Goal: Navigation & Orientation: Find specific page/section

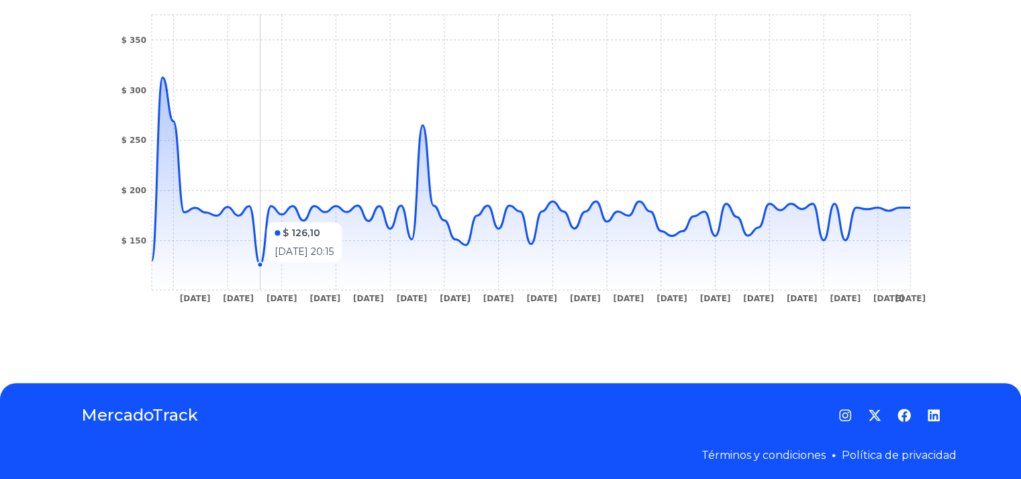
scroll to position [507, 0]
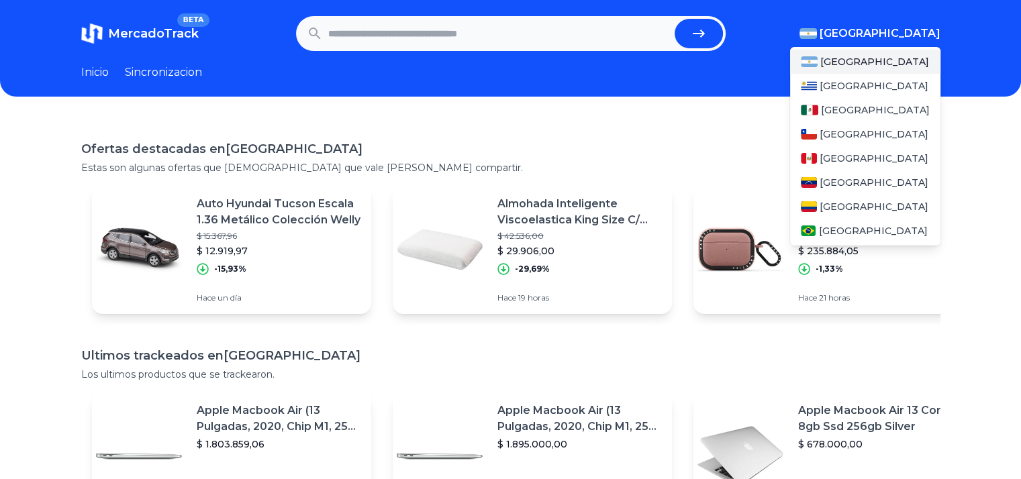
click at [899, 41] on span "[GEOGRAPHIC_DATA]" at bounding box center [880, 34] width 121 height 16
click at [864, 117] on div "[GEOGRAPHIC_DATA]" at bounding box center [865, 110] width 150 height 24
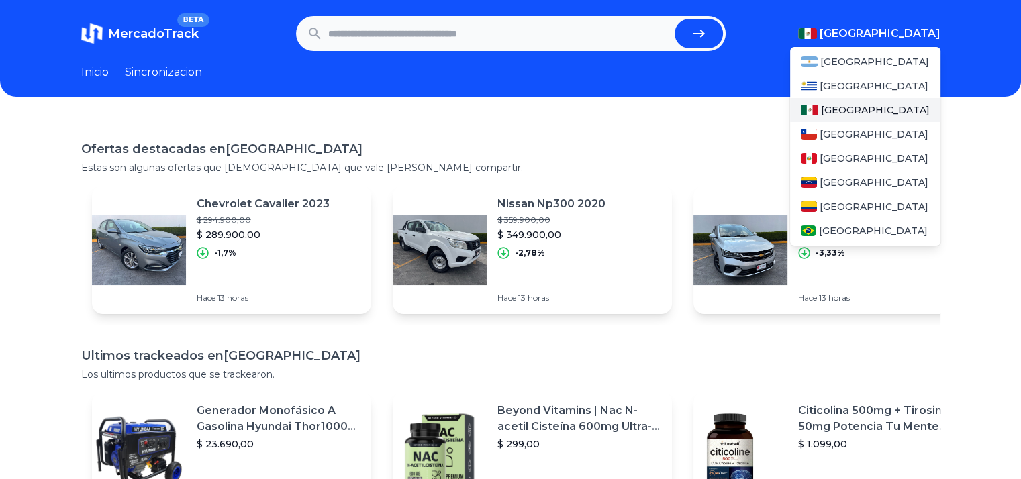
click at [854, 116] on span "[GEOGRAPHIC_DATA]" at bounding box center [875, 109] width 109 height 13
